Goal: Task Accomplishment & Management: Use online tool/utility

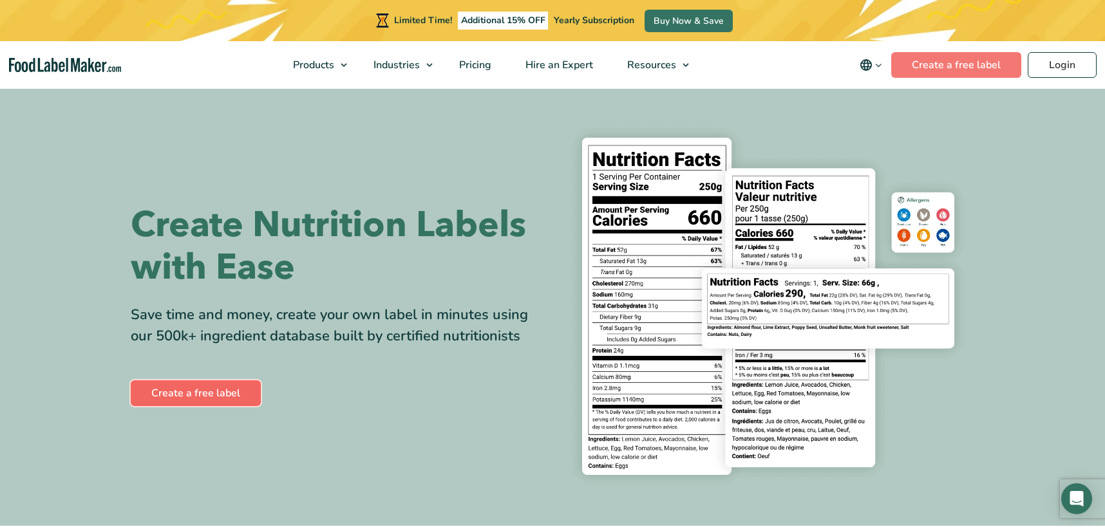
click at [195, 390] on link "Create a free label" at bounding box center [196, 393] width 130 height 26
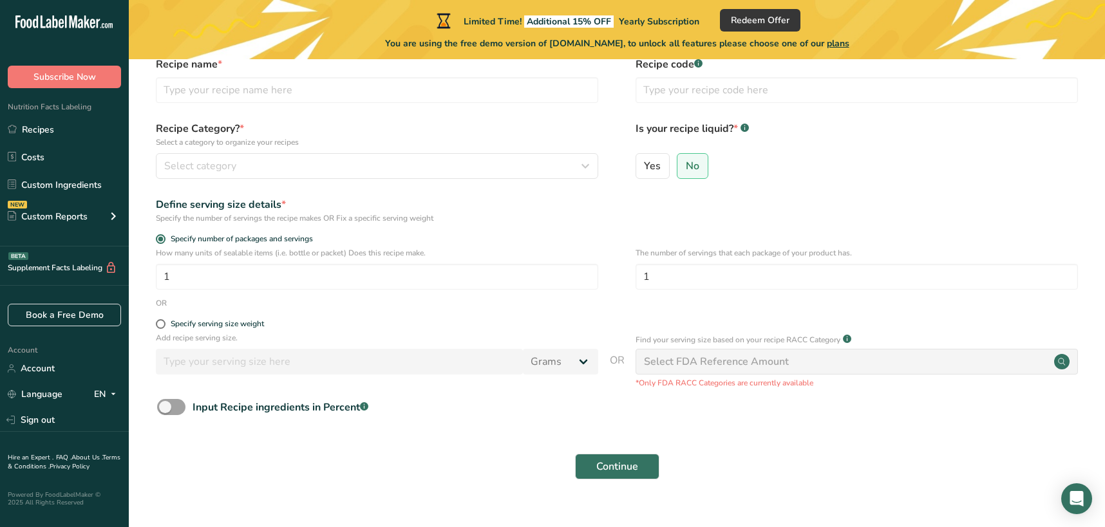
scroll to position [64, 0]
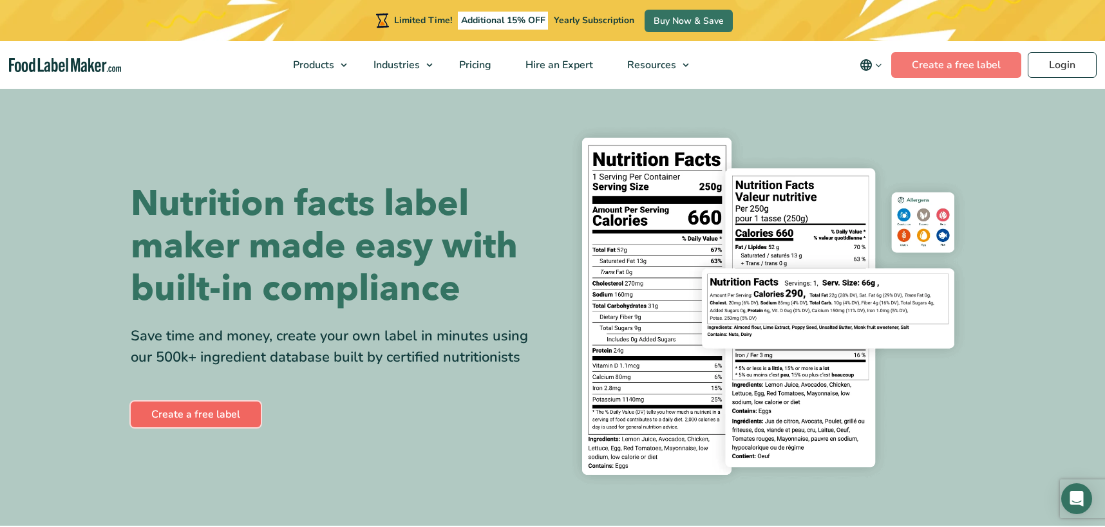
click at [174, 414] on link "Create a free label" at bounding box center [196, 415] width 130 height 26
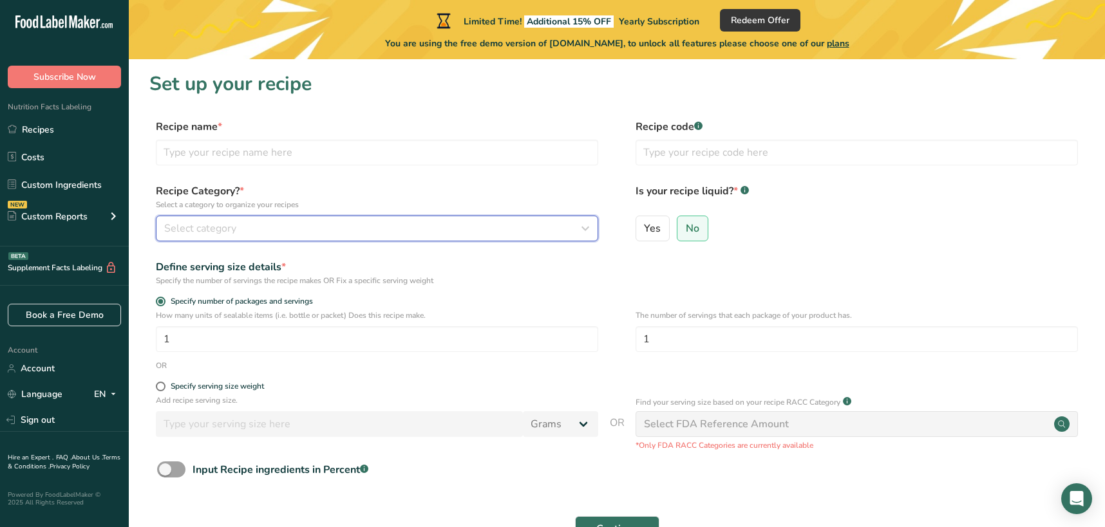
click at [449, 229] on div "Select category" at bounding box center [373, 228] width 418 height 15
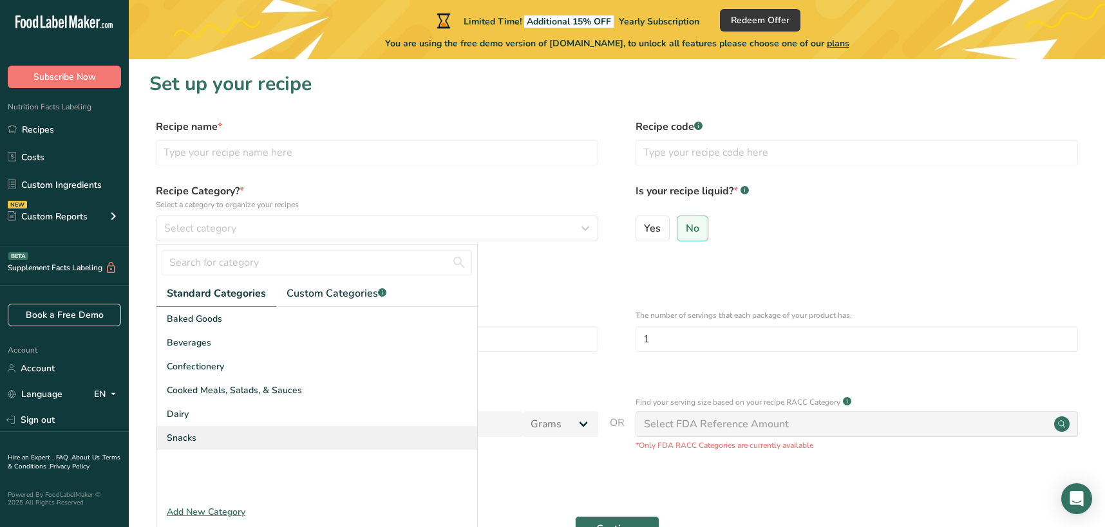
click at [330, 438] on div "Snacks" at bounding box center [316, 438] width 321 height 24
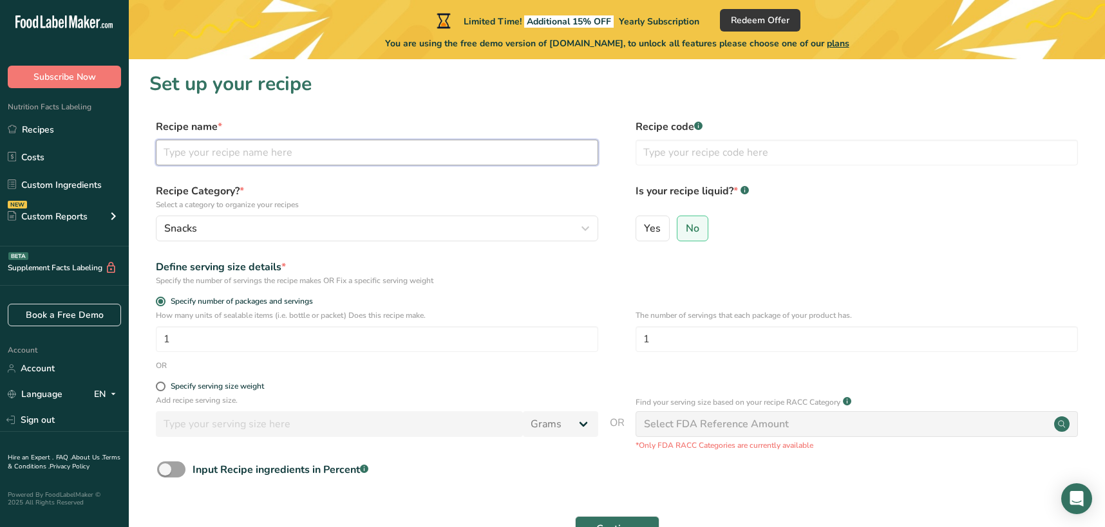
click at [221, 163] on input "text" at bounding box center [377, 153] width 442 height 26
type input "Pecans"
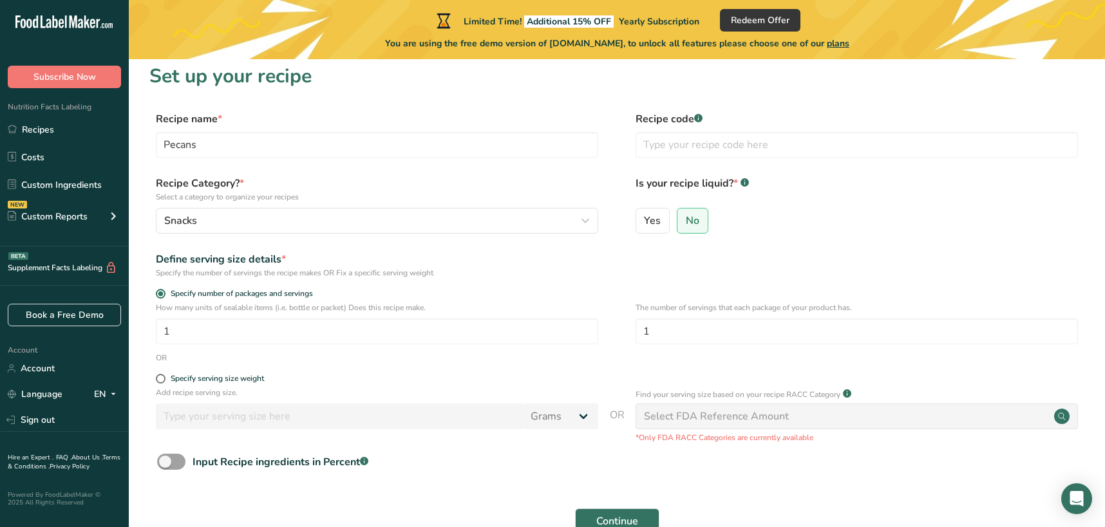
click at [878, 229] on div "Yes No" at bounding box center [856, 224] width 442 height 33
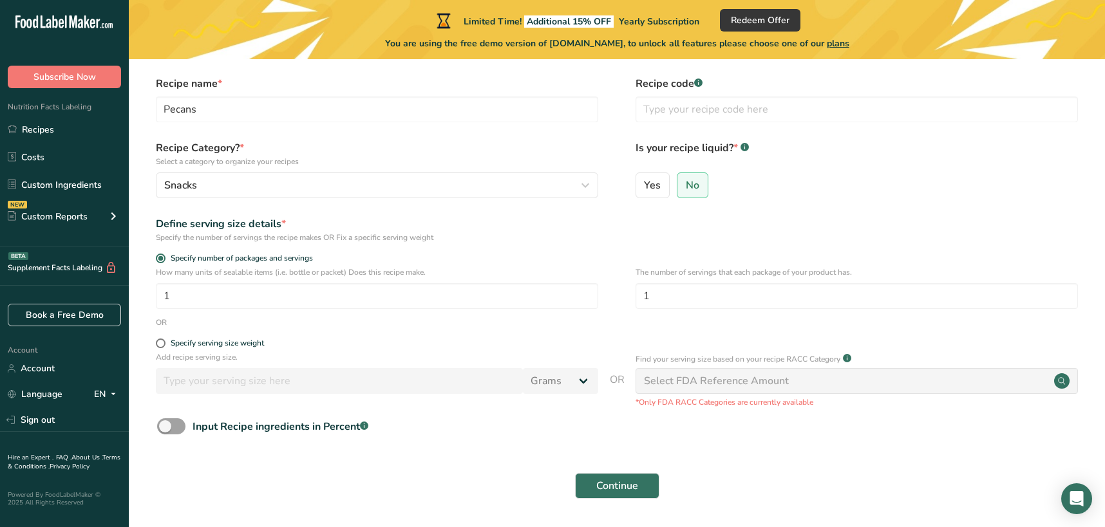
scroll to position [84, 0]
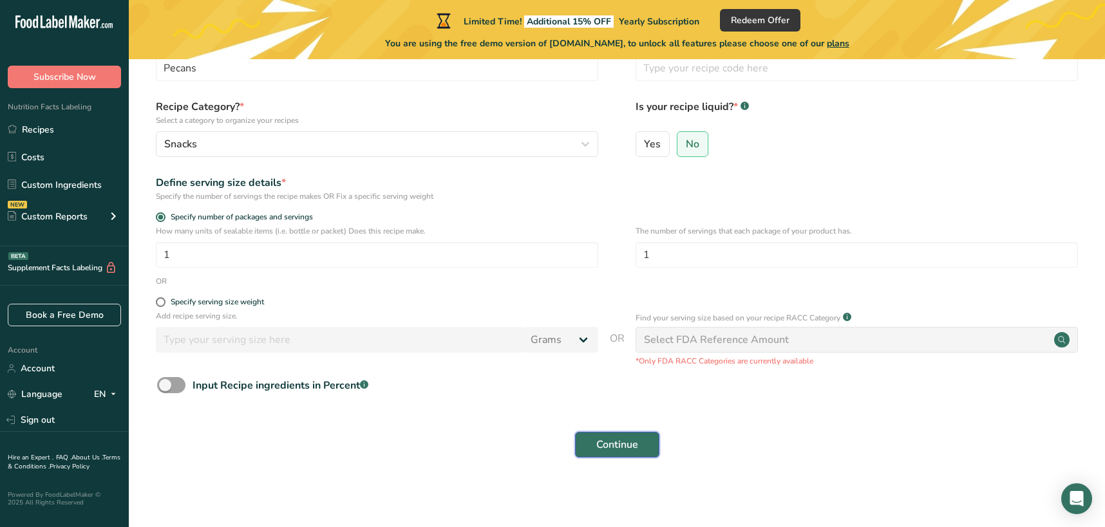
click at [626, 457] on button "Continue" at bounding box center [617, 445] width 84 height 26
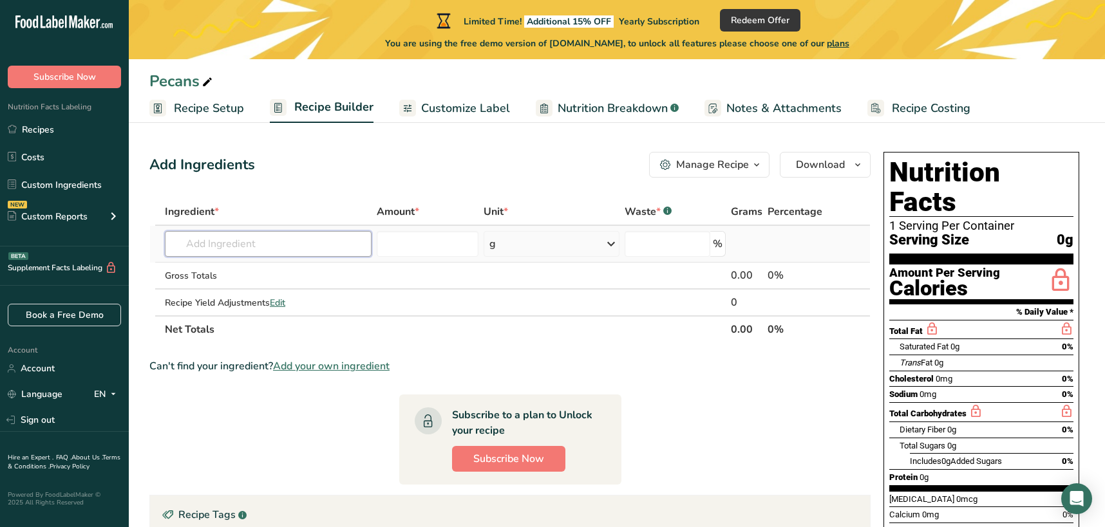
click at [251, 253] on input "text" at bounding box center [268, 244] width 207 height 26
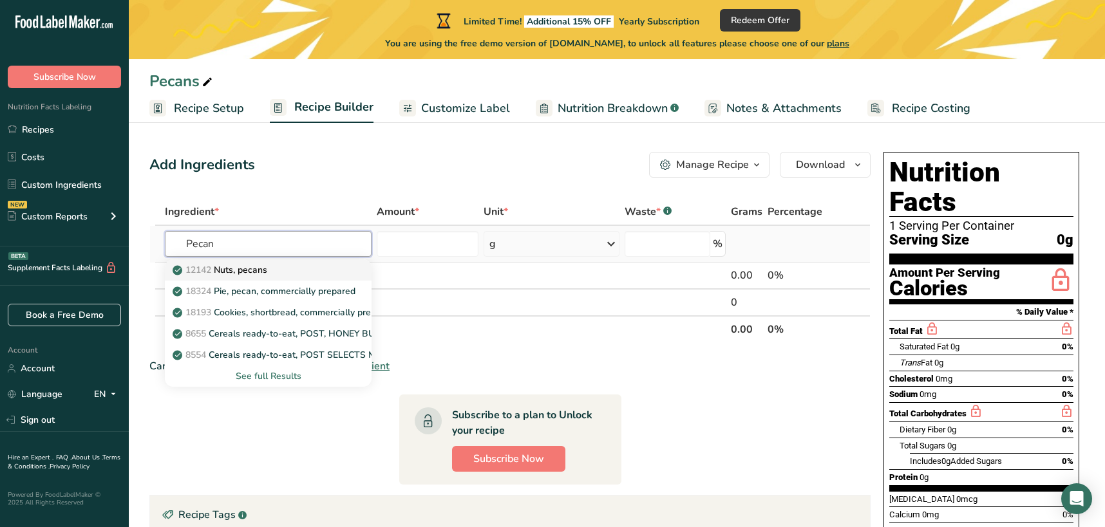
type input "Pecan"
click at [248, 272] on p "12142 Nuts, pecans" at bounding box center [221, 270] width 92 height 14
type input "Nuts, pecans"
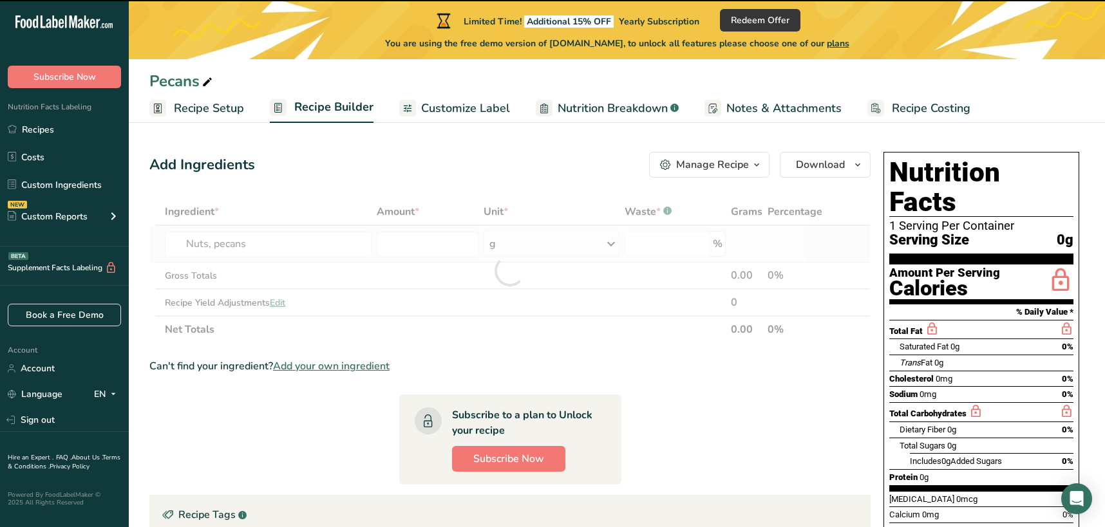
type input "0"
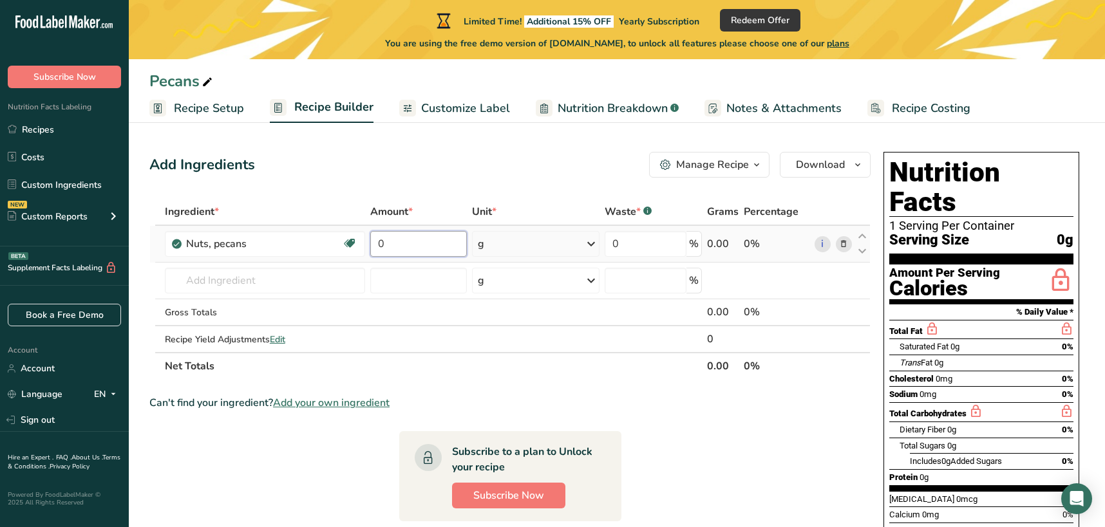
click at [393, 241] on input "0" at bounding box center [418, 244] width 97 height 26
click at [554, 382] on section "Ingredient * Amount * Unit * Waste * .a-a{fill:#347362;}.b-a{fill:#fff;} Grams …" at bounding box center [509, 461] width 721 height 526
drag, startPoint x: 391, startPoint y: 248, endPoint x: 370, endPoint y: 247, distance: 21.3
click at [370, 247] on input "1" at bounding box center [418, 244] width 97 height 26
type input "3"
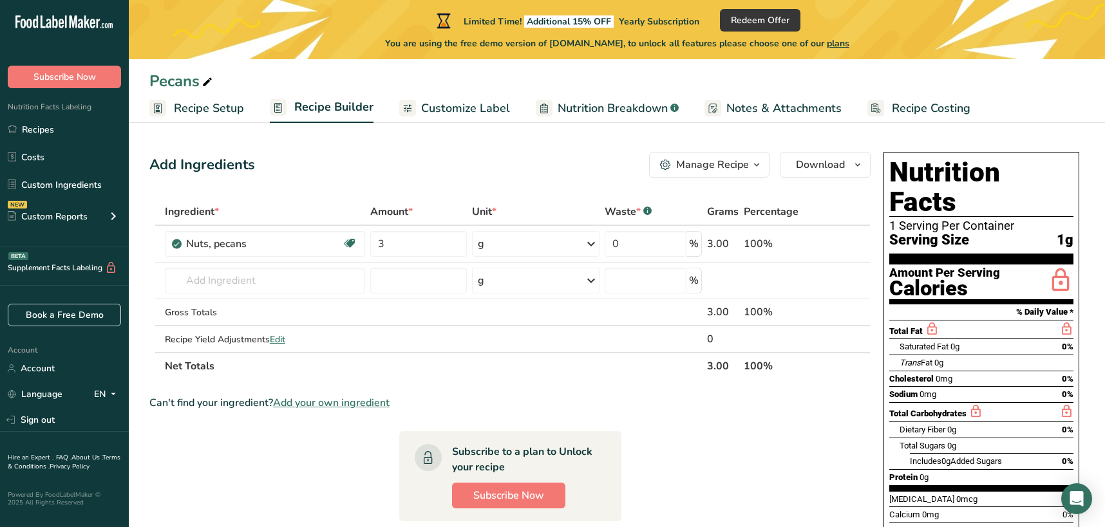
click at [501, 373] on div "Ingredient * Amount * Unit * Waste * .a-a{fill:#347362;}.b-a{fill:#fff;} Grams …" at bounding box center [509, 289] width 721 height 182
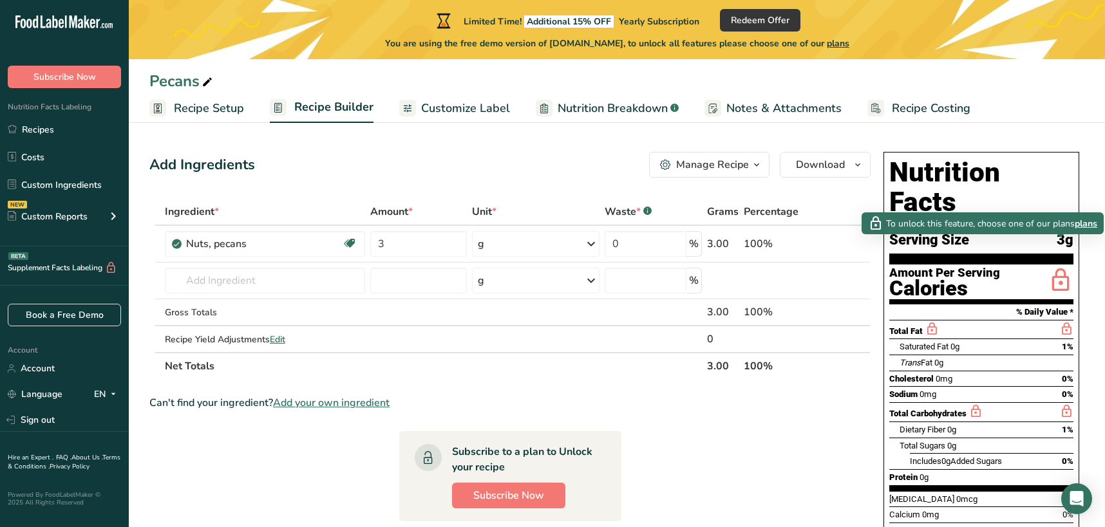
click at [1090, 224] on span "plans" at bounding box center [1086, 224] width 23 height 14
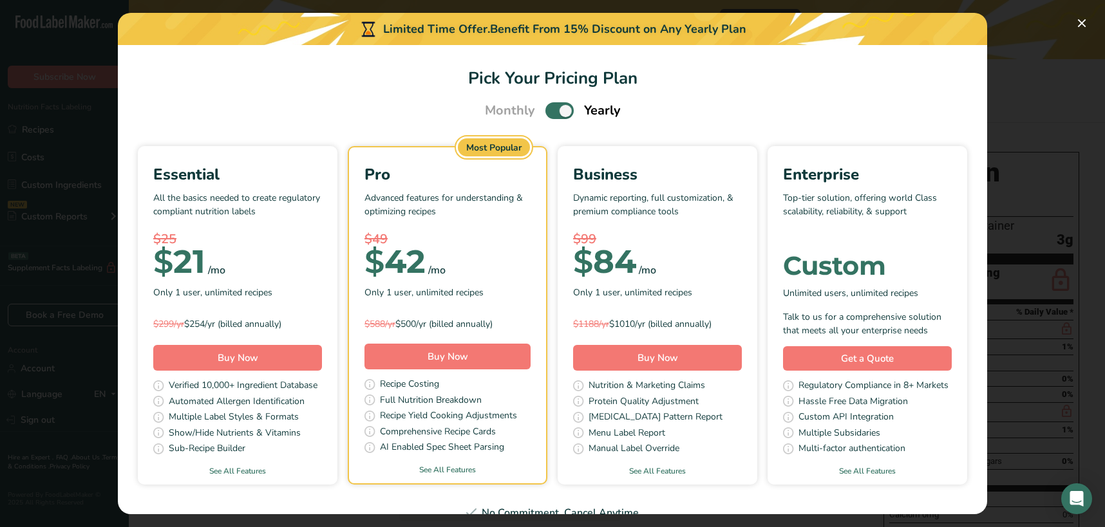
click at [80, 245] on div "Pick Your Pricing Plan Modal" at bounding box center [552, 263] width 1105 height 527
